Goal: Understand process/instructions: Learn about a topic

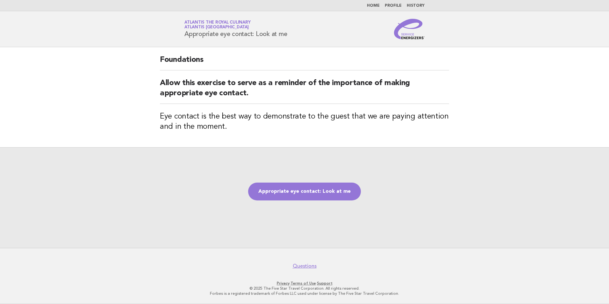
click at [177, 181] on div "Appropriate eye contact: Look at me" at bounding box center [304, 197] width 609 height 101
click at [305, 187] on link "Appropriate eye contact: Look at me" at bounding box center [304, 192] width 113 height 18
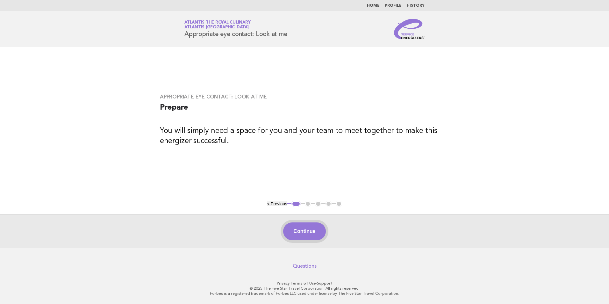
click at [300, 224] on button "Continue" at bounding box center [304, 231] width 42 height 18
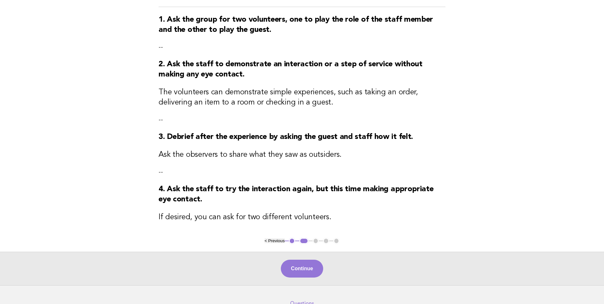
scroll to position [96, 0]
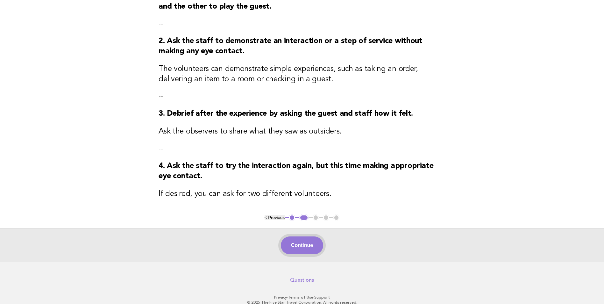
click at [302, 253] on button "Continue" at bounding box center [302, 245] width 42 height 18
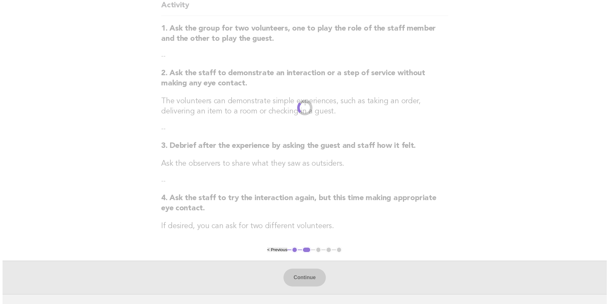
scroll to position [0, 0]
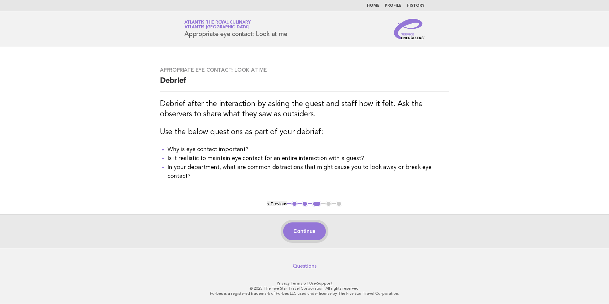
click at [306, 233] on button "Continue" at bounding box center [304, 231] width 42 height 18
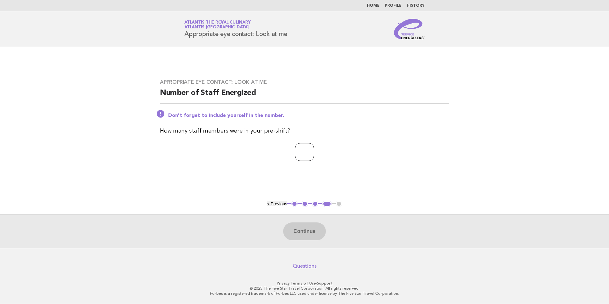
click at [302, 156] on input "number" at bounding box center [304, 152] width 19 height 18
type input "*"
click at [304, 233] on button "Continue" at bounding box center [304, 231] width 42 height 18
